Goal: Task Accomplishment & Management: Manage account settings

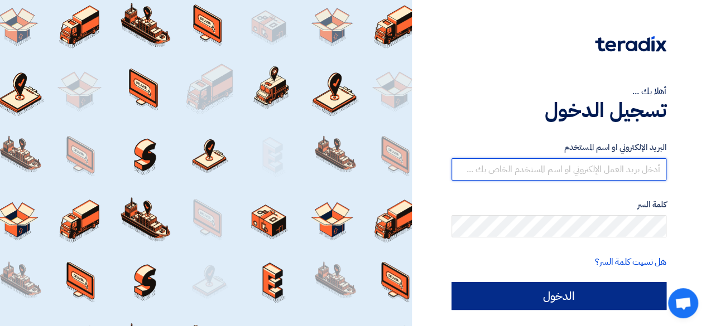
type input "[EMAIL_ADDRESS][DOMAIN_NAME]"
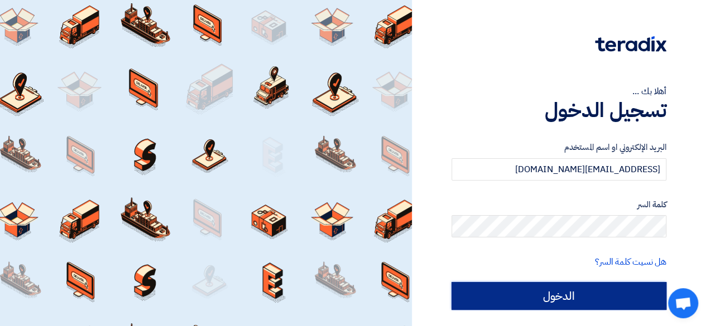
click at [579, 293] on input "الدخول" at bounding box center [558, 296] width 215 height 28
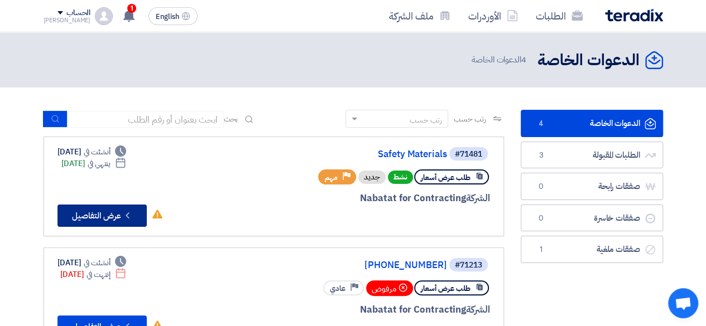
click at [133, 218] on icon "Check details" at bounding box center [127, 215] width 11 height 11
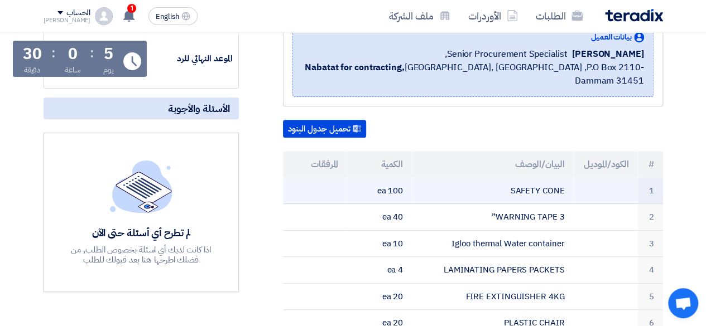
scroll to position [167, 0]
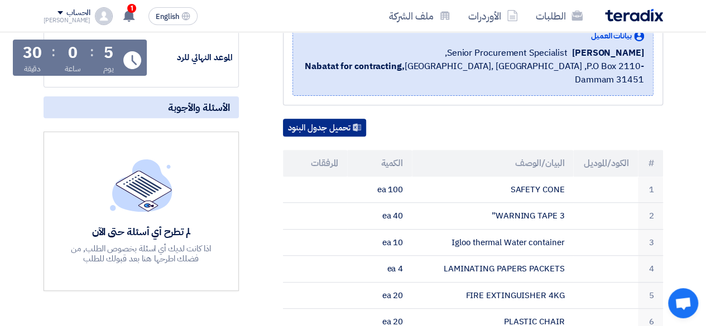
click at [320, 119] on button "تحميل جدول البنود" at bounding box center [324, 128] width 83 height 18
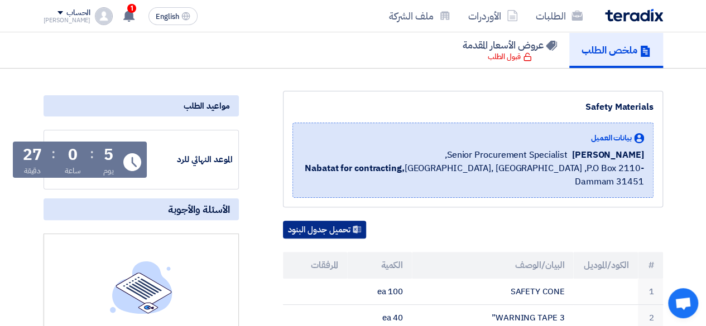
scroll to position [0, 0]
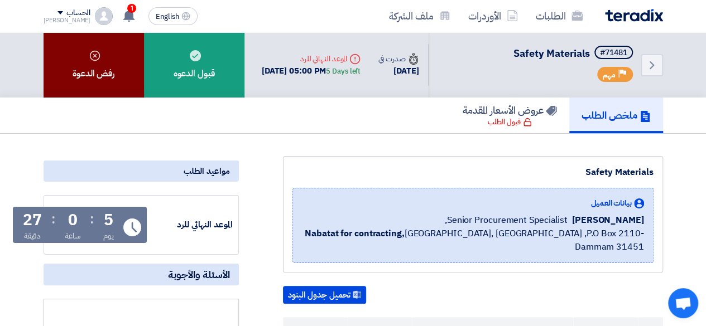
click at [108, 56] on div "رفض الدعوة" at bounding box center [94, 64] width 100 height 65
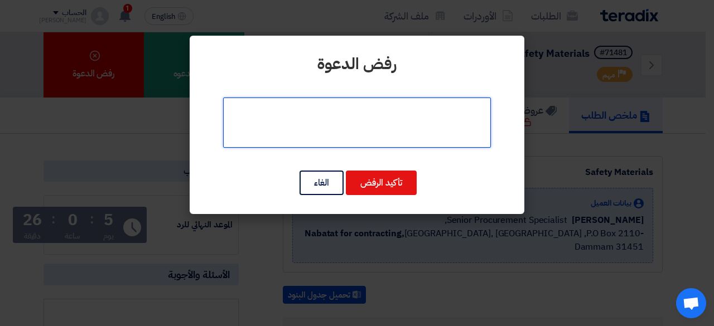
click at [334, 109] on textarea at bounding box center [357, 123] width 268 height 50
click at [332, 109] on textarea at bounding box center [357, 123] width 268 height 50
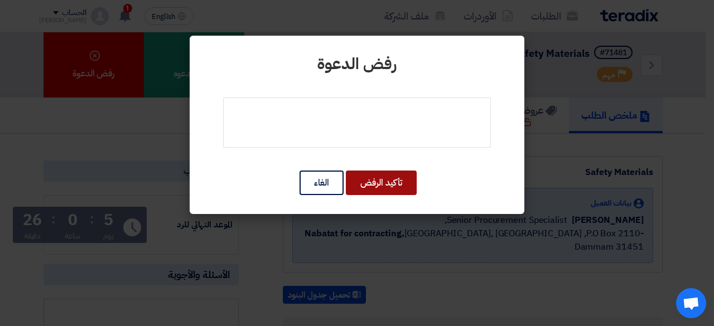
click at [364, 182] on button "تأكيد الرفض" at bounding box center [381, 183] width 71 height 25
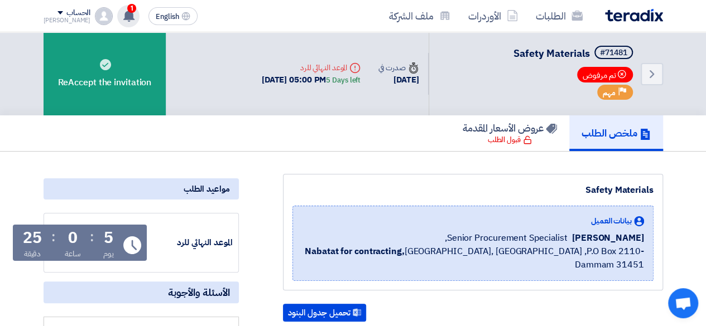
click at [123, 13] on icon at bounding box center [129, 15] width 12 height 12
